Goal: Task Accomplishment & Management: Manage account settings

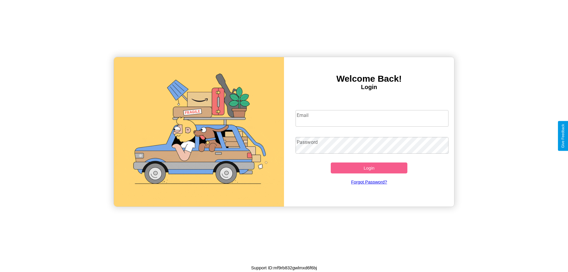
click at [372, 118] on input "Email" at bounding box center [371, 118] width 153 height 17
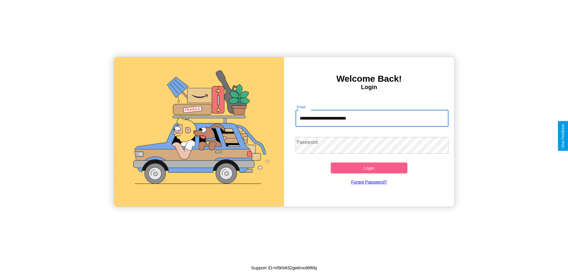
type input "**********"
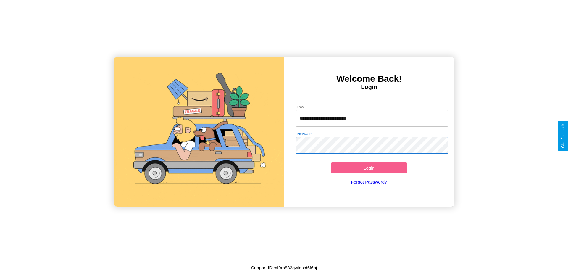
click at [369, 168] on button "Login" at bounding box center [369, 167] width 77 height 11
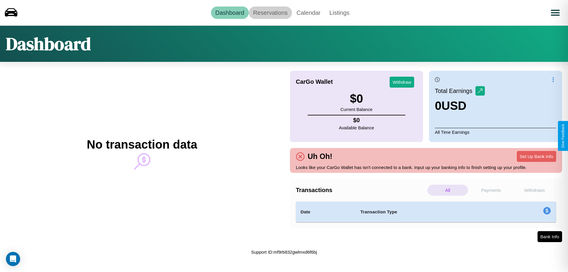
click at [270, 12] on link "Reservations" at bounding box center [270, 13] width 43 height 12
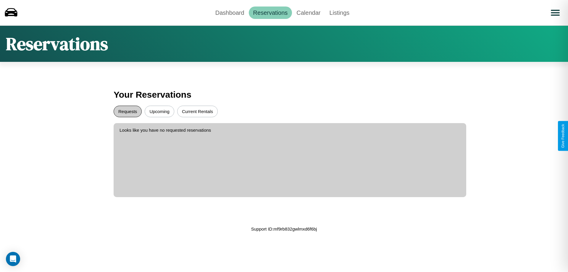
click at [127, 111] on button "Requests" at bounding box center [128, 112] width 28 height 12
click at [159, 111] on button "Upcoming" at bounding box center [160, 112] width 30 height 12
